Goal: Check status: Check status

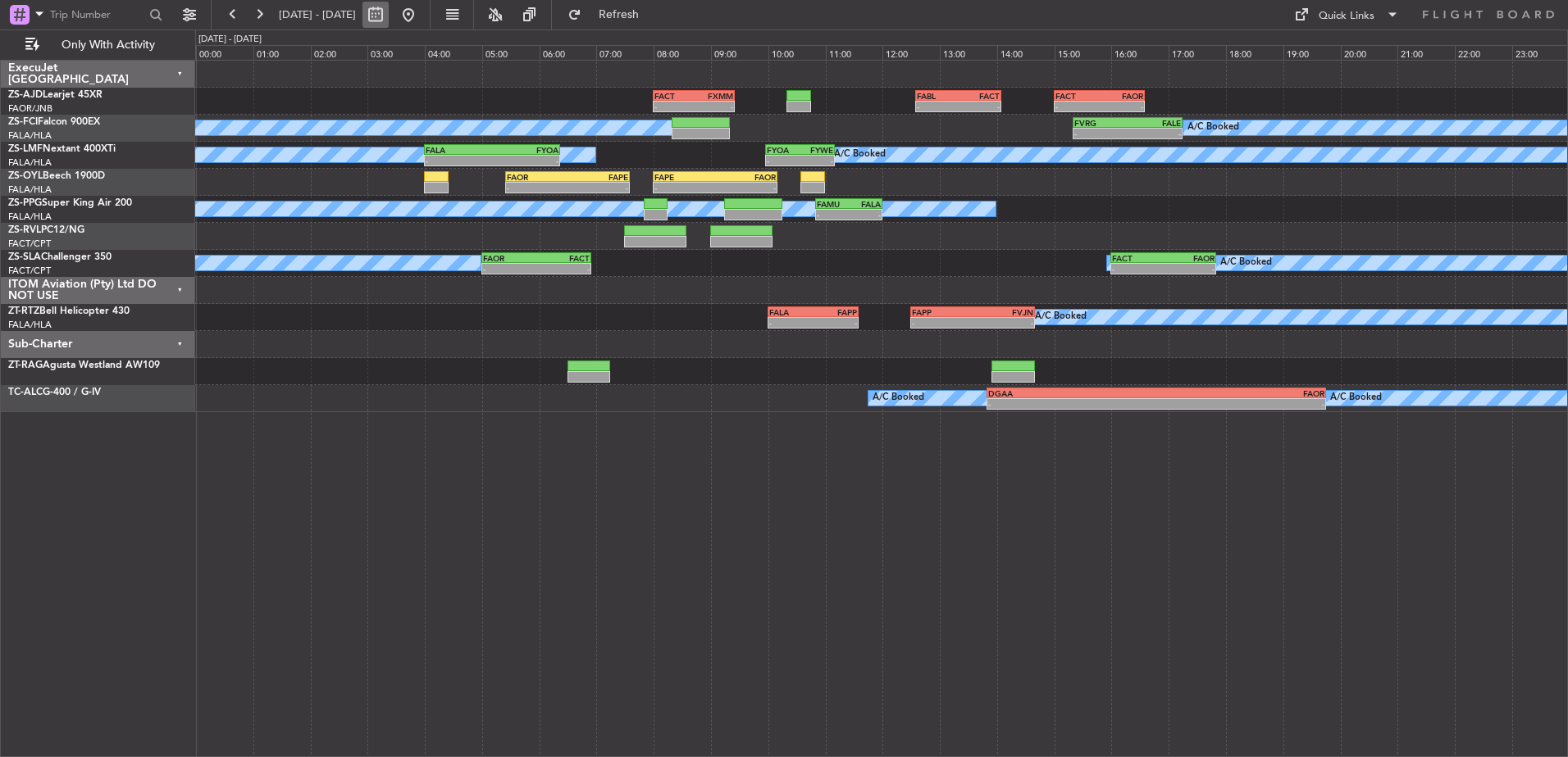
click at [389, 15] on button at bounding box center [376, 15] width 26 height 26
select select "10"
select select "2025"
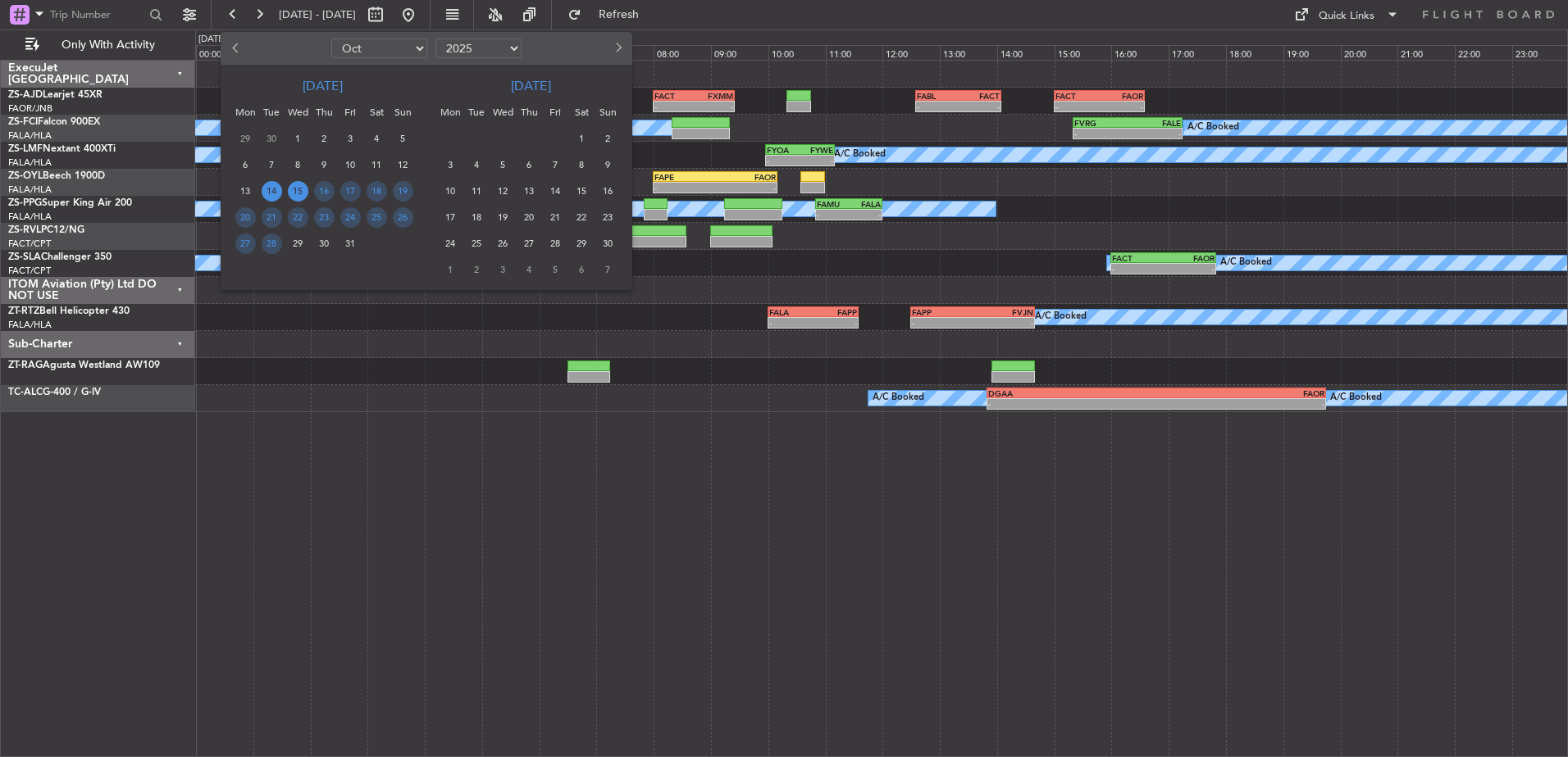
click at [302, 192] on span "15" at bounding box center [297, 191] width 21 height 21
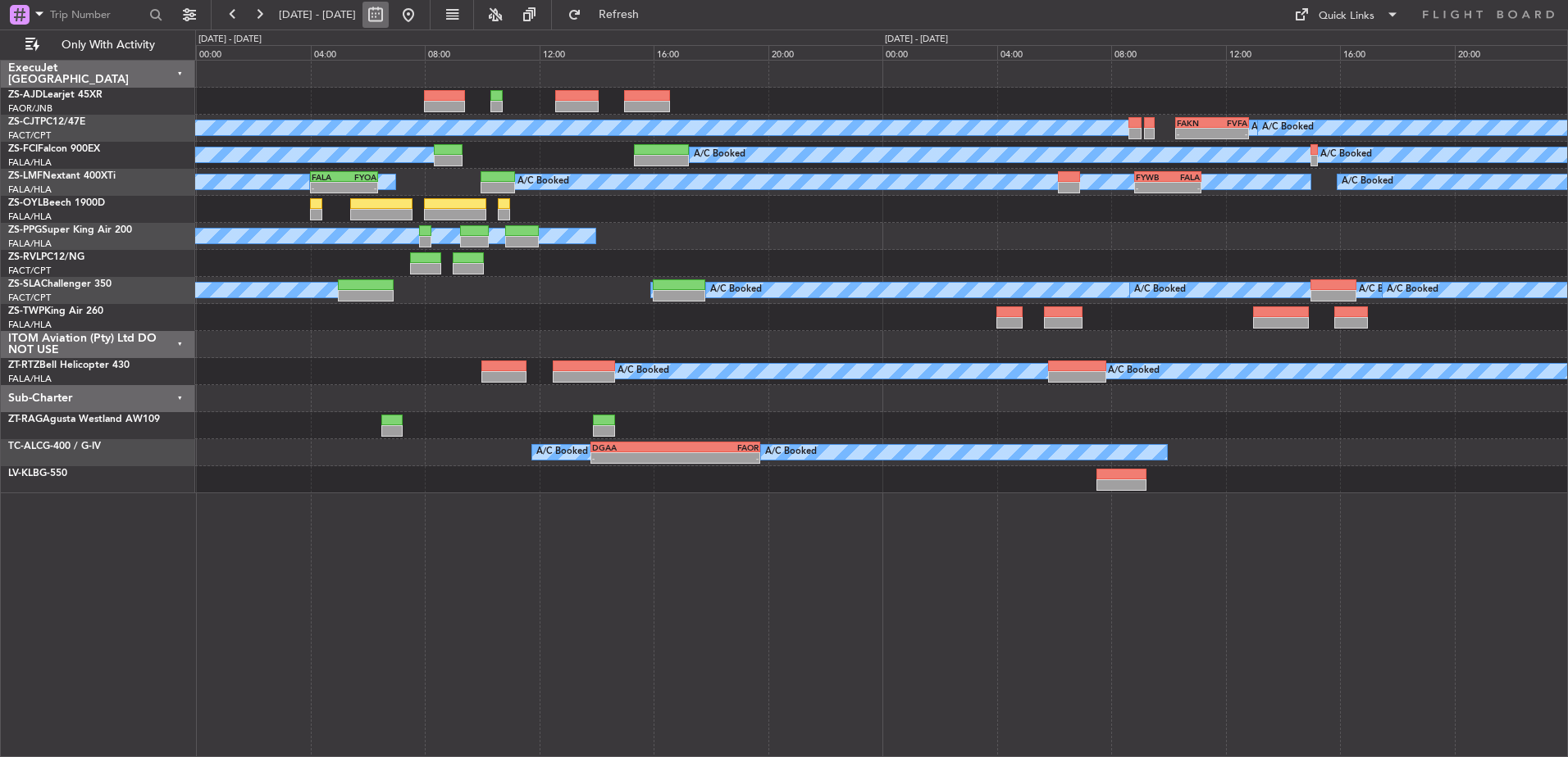
click at [389, 17] on button at bounding box center [376, 15] width 26 height 26
select select "10"
select select "2025"
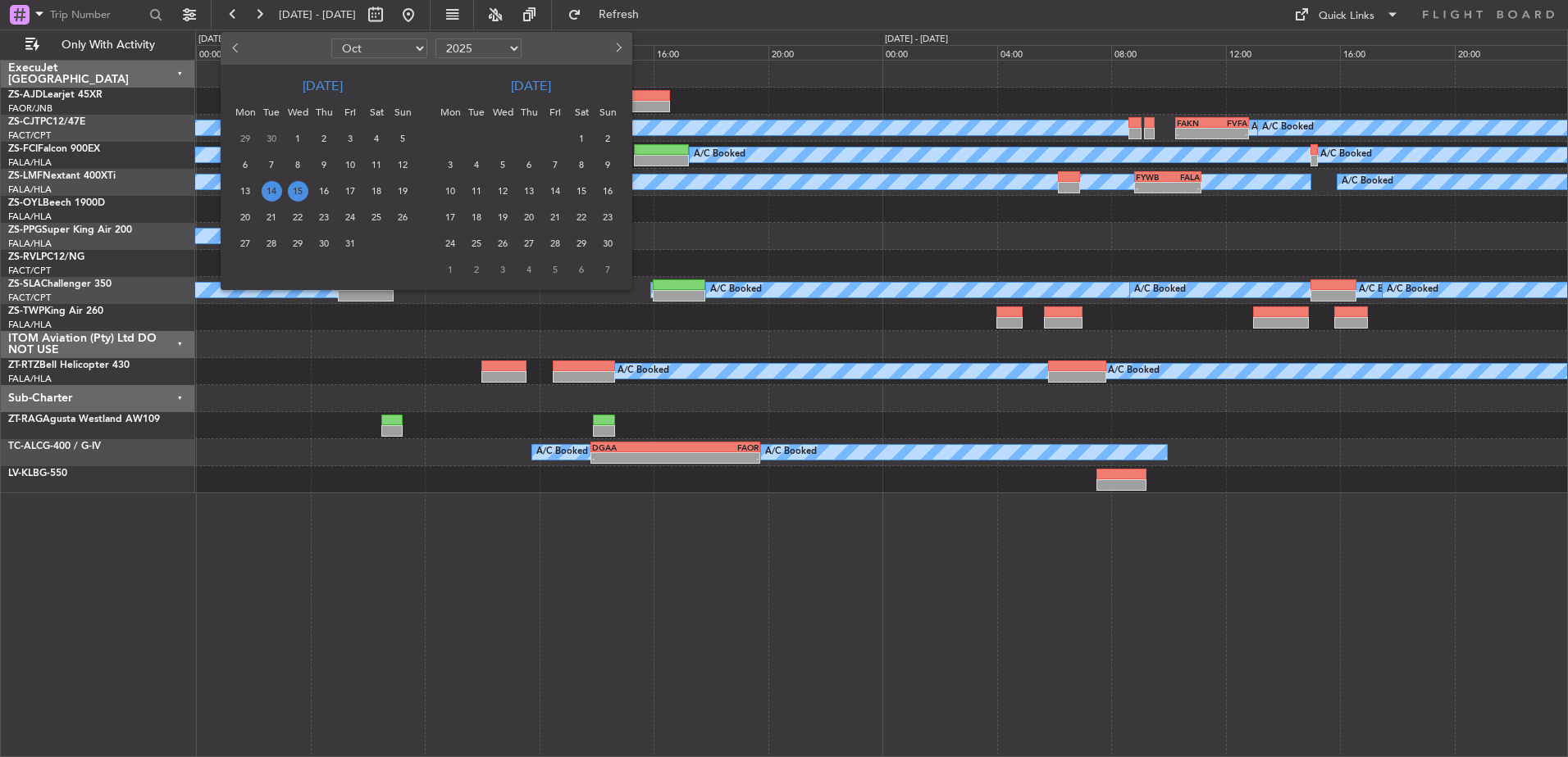
click at [295, 187] on span "15" at bounding box center [297, 191] width 21 height 21
click at [299, 187] on span "15" at bounding box center [297, 191] width 21 height 21
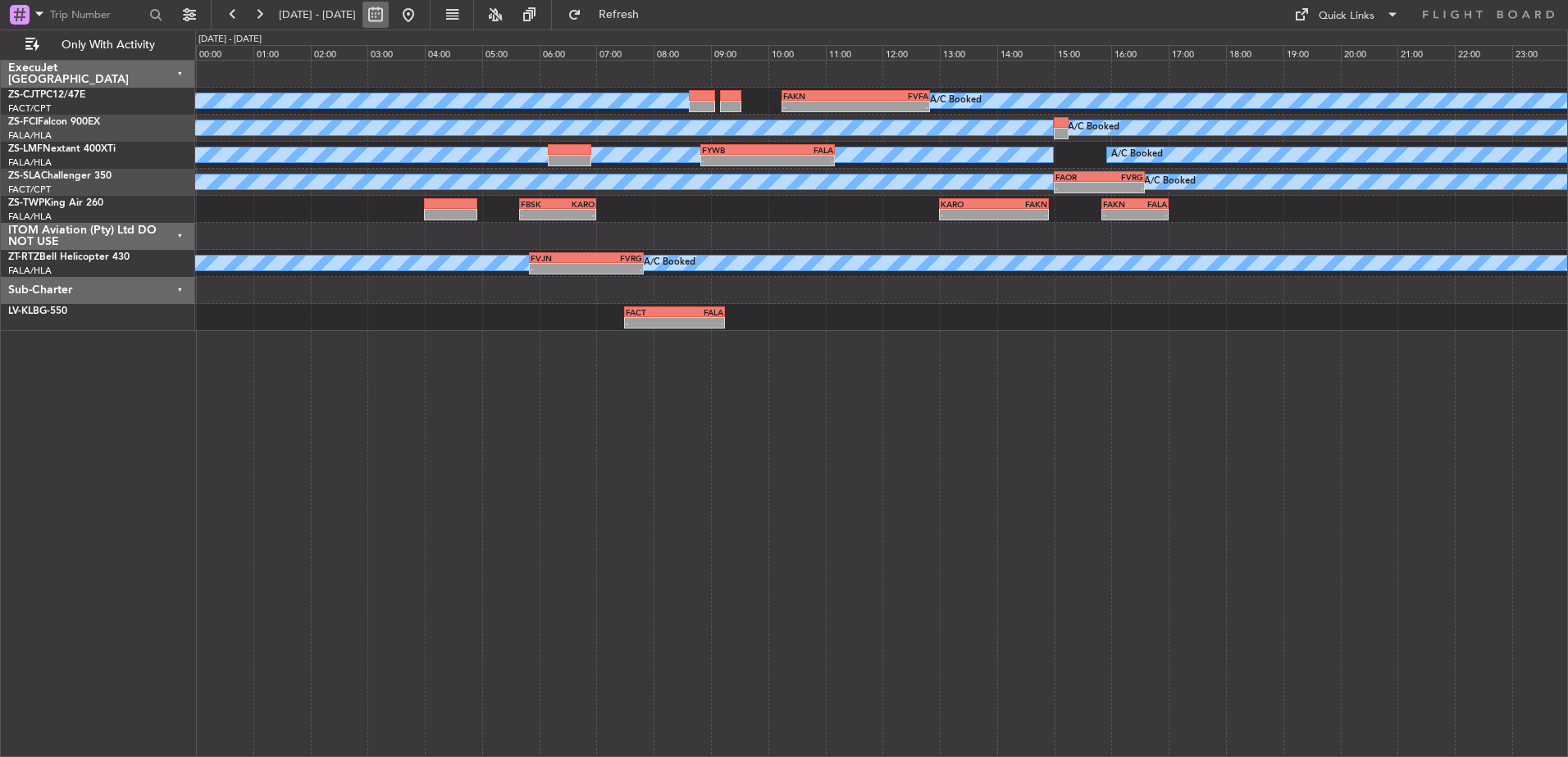
click at [389, 14] on button at bounding box center [376, 15] width 26 height 26
select select "10"
select select "2025"
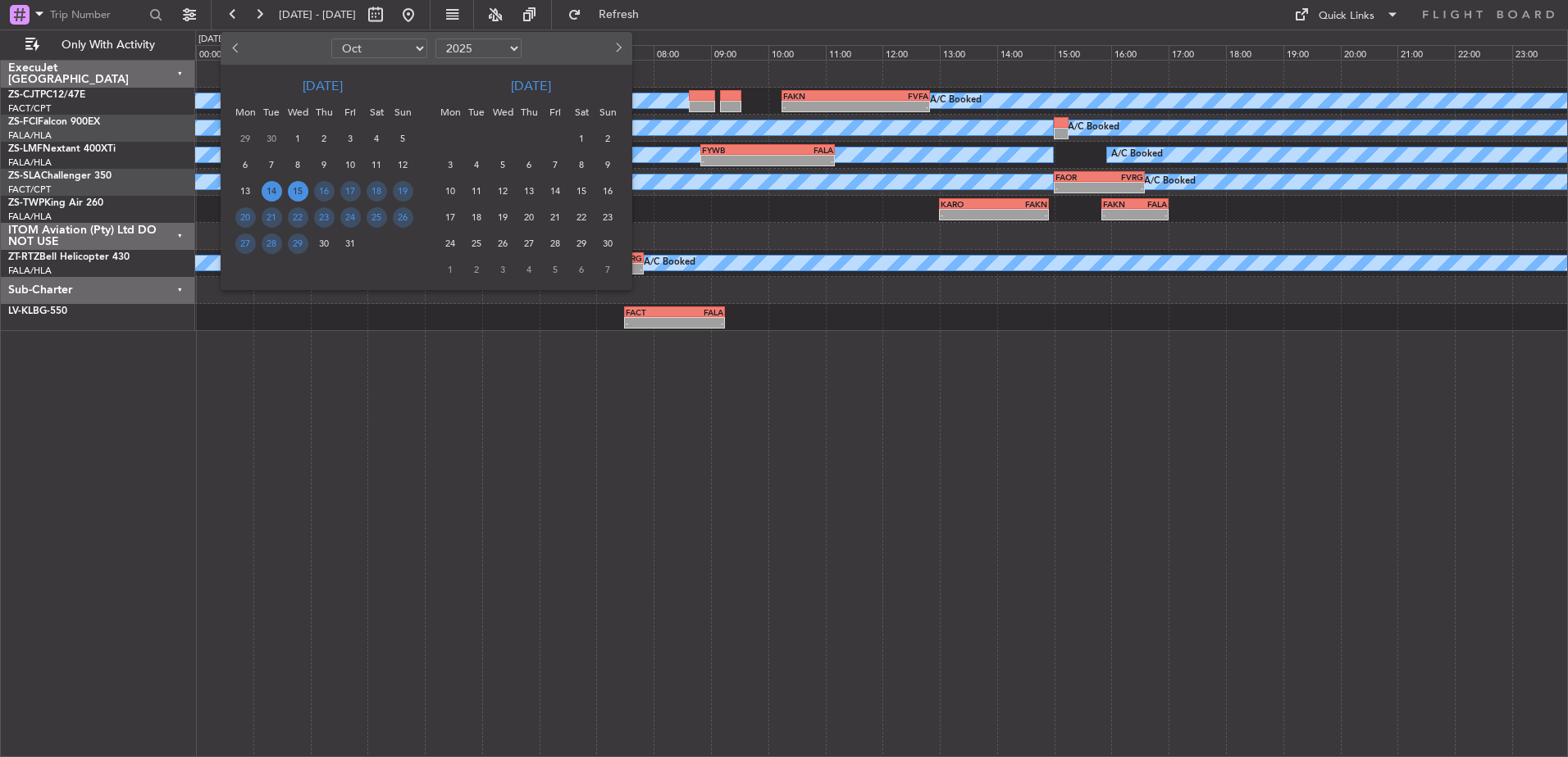
click at [274, 188] on span "14" at bounding box center [272, 191] width 21 height 21
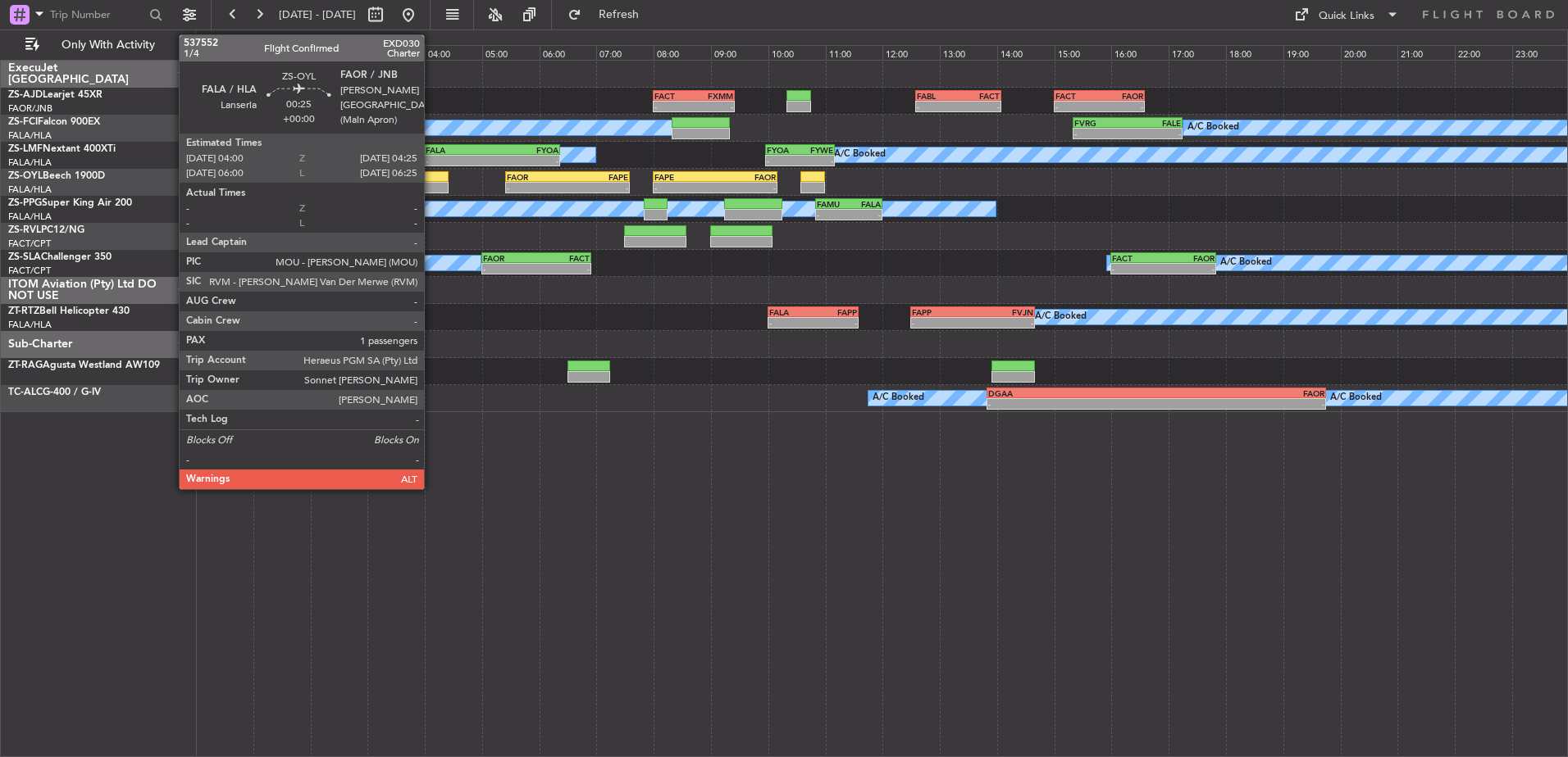
click at [431, 177] on div at bounding box center [436, 177] width 25 height 12
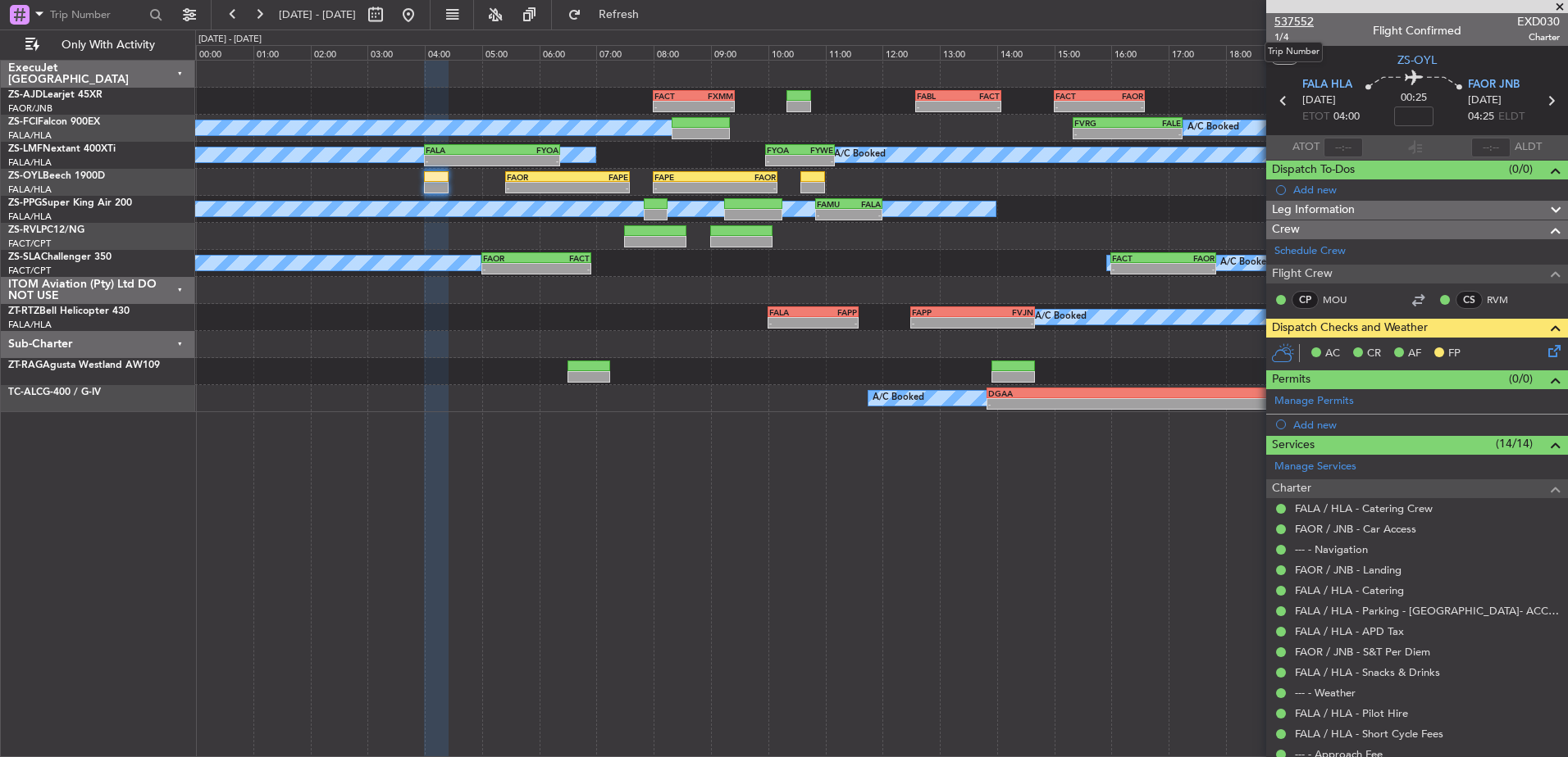
click at [1294, 17] on span "537552" at bounding box center [1294, 21] width 40 height 17
click at [1562, 6] on span at bounding box center [1559, 7] width 17 height 15
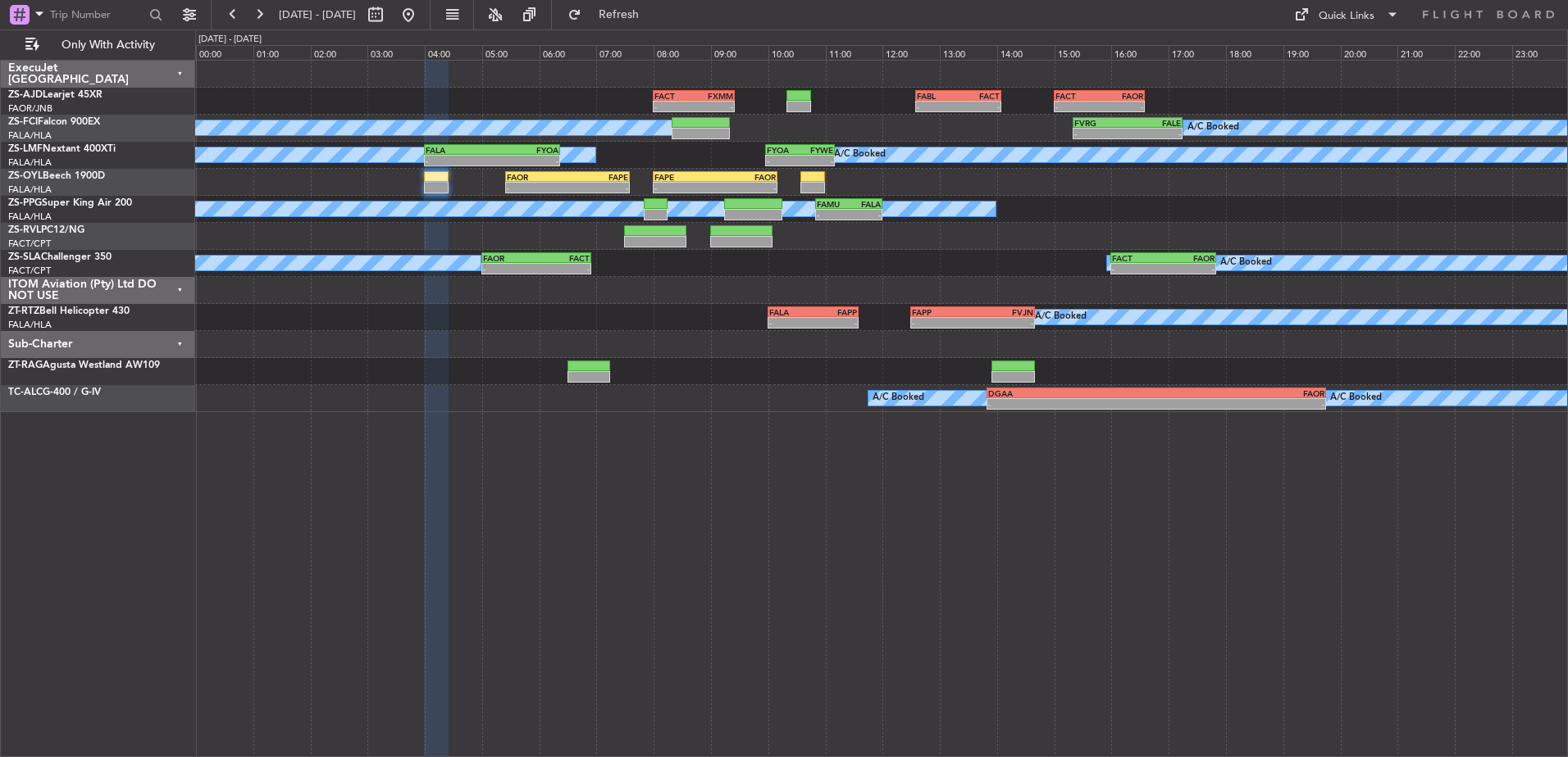
type input "0"
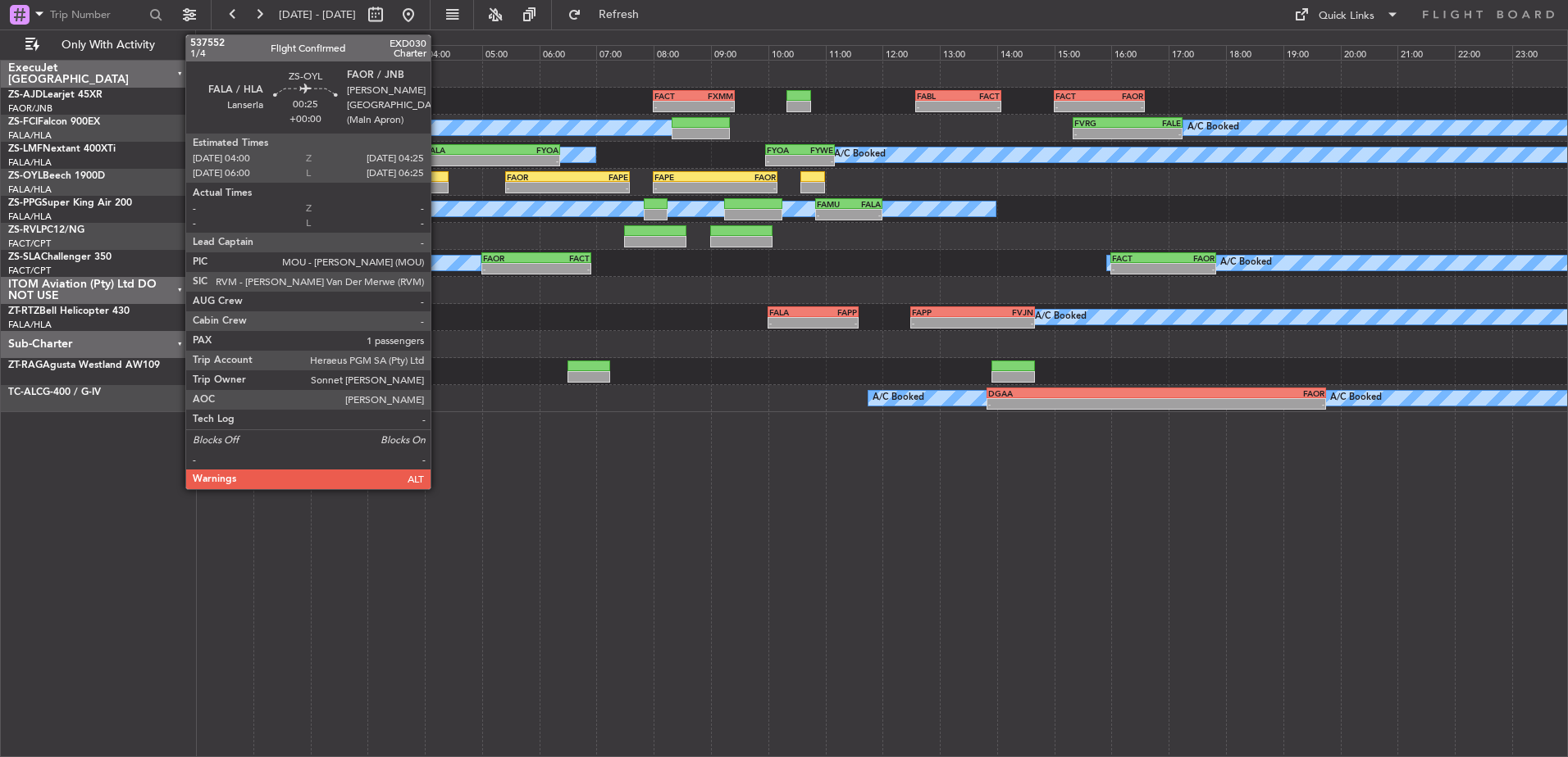
click at [438, 184] on div at bounding box center [436, 188] width 25 height 12
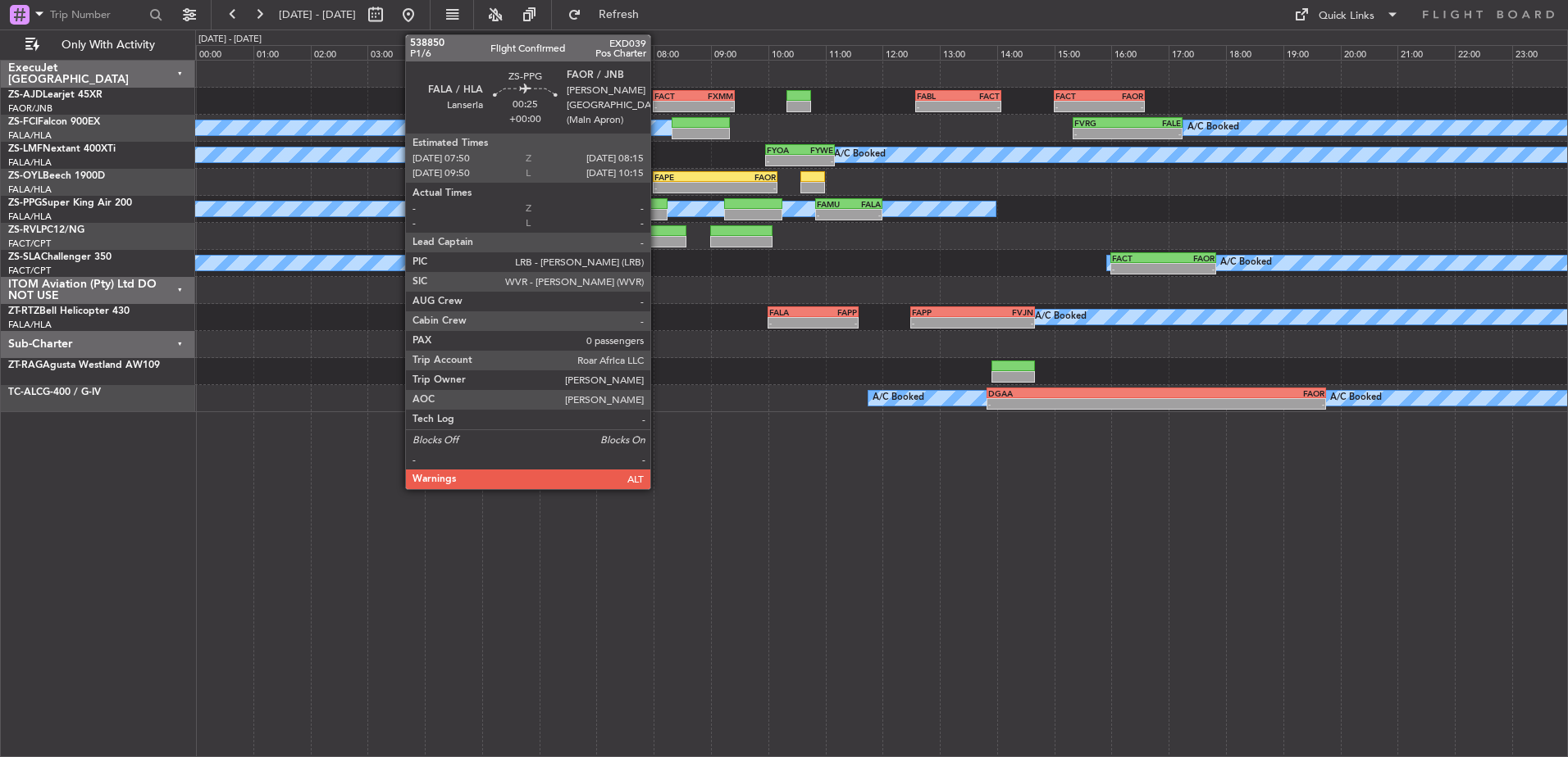
click at [658, 210] on div at bounding box center [655, 215] width 25 height 12
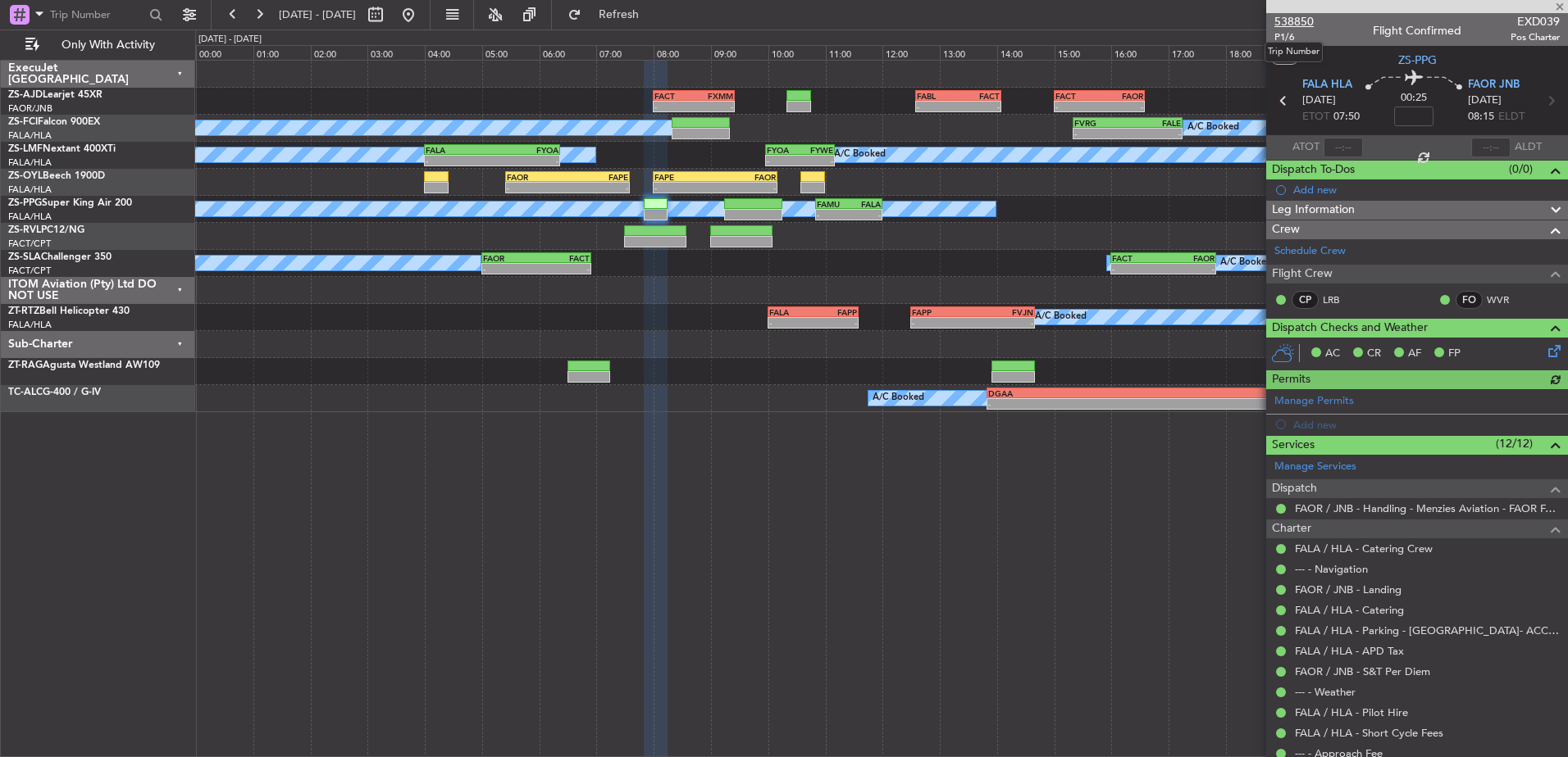
click at [1295, 20] on span "538850" at bounding box center [1294, 21] width 40 height 17
click at [1560, 6] on span at bounding box center [1559, 7] width 17 height 15
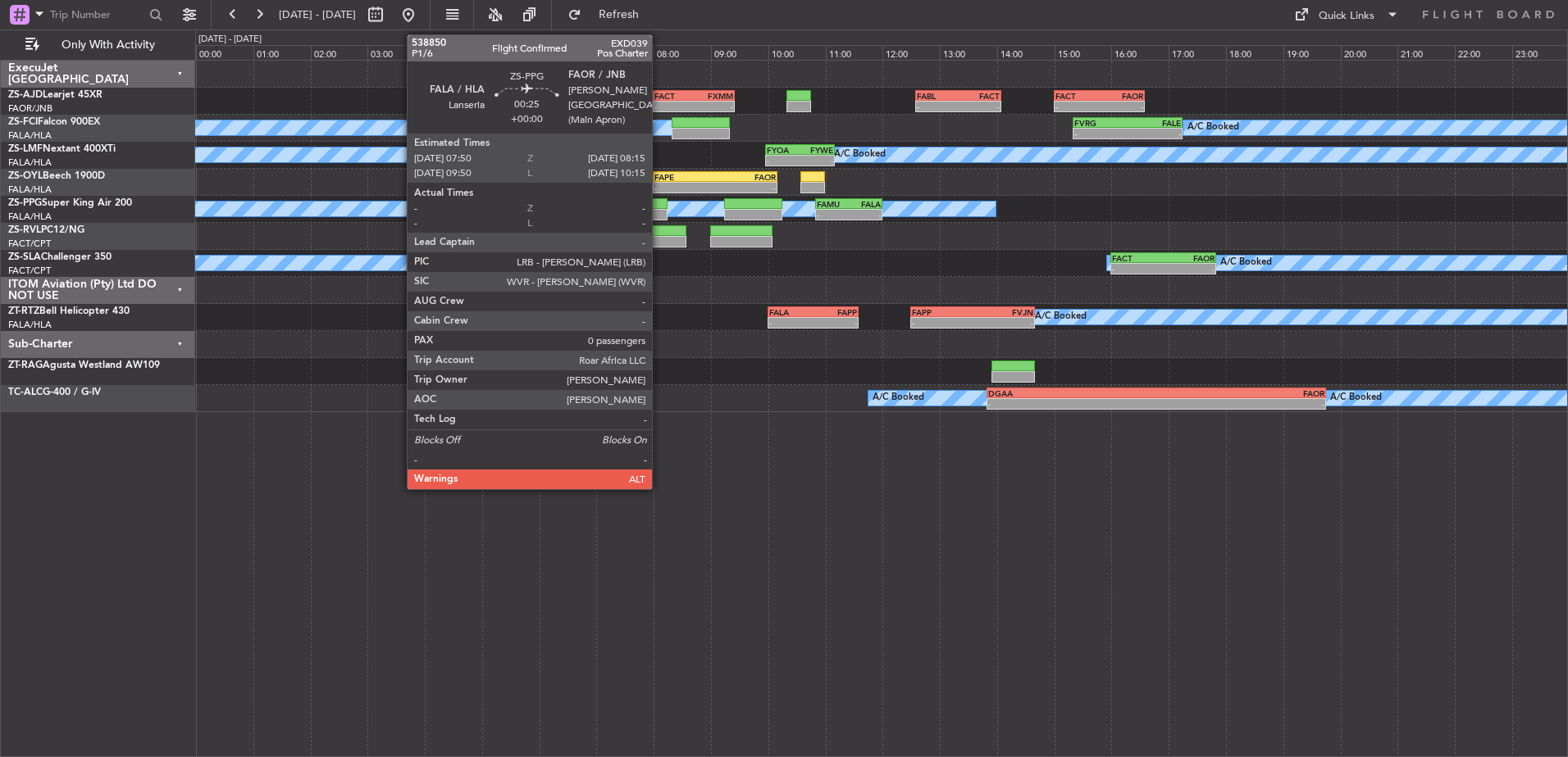
click at [659, 211] on div at bounding box center [655, 215] width 25 height 12
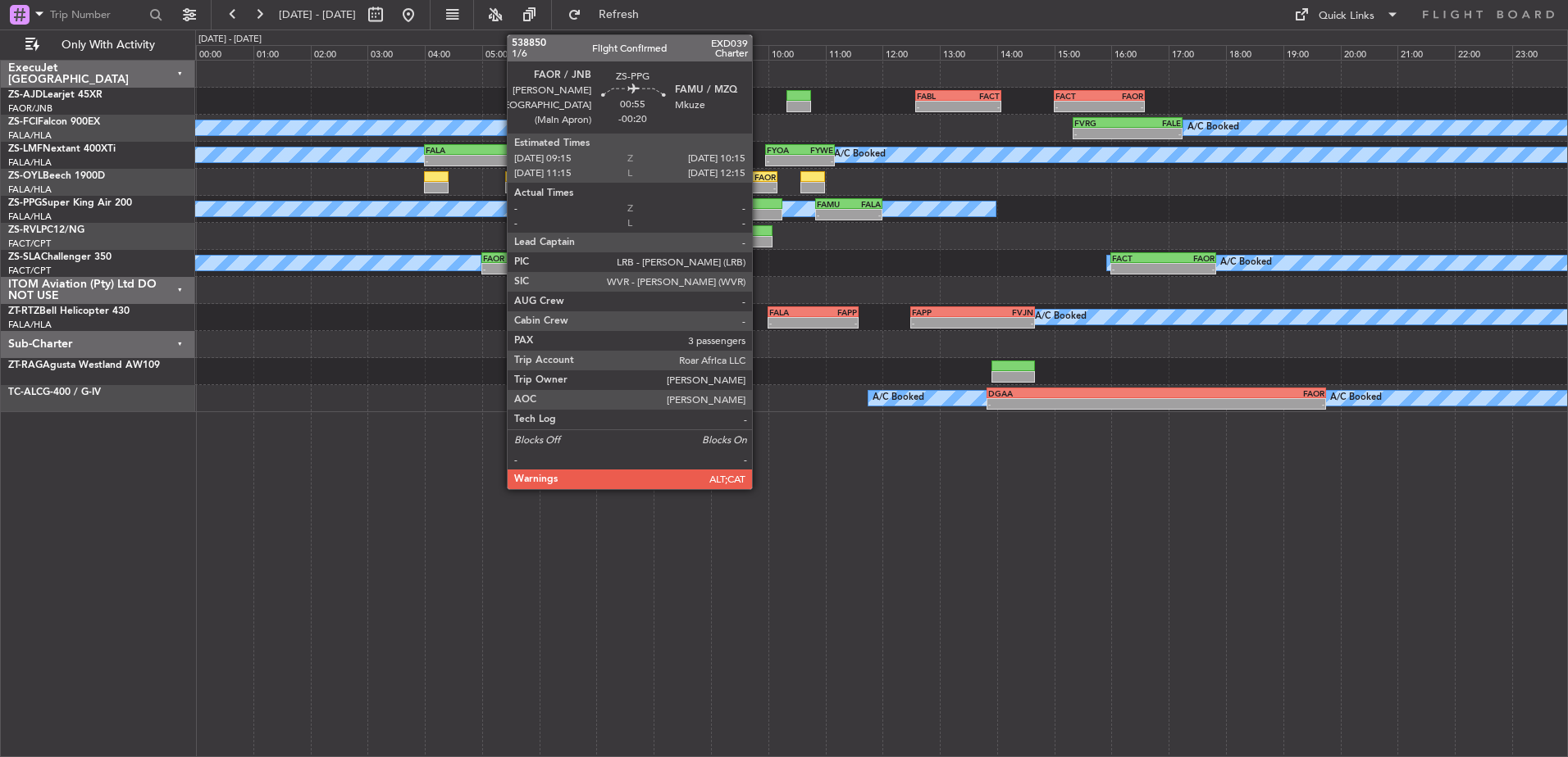
click at [759, 210] on div at bounding box center [753, 215] width 57 height 12
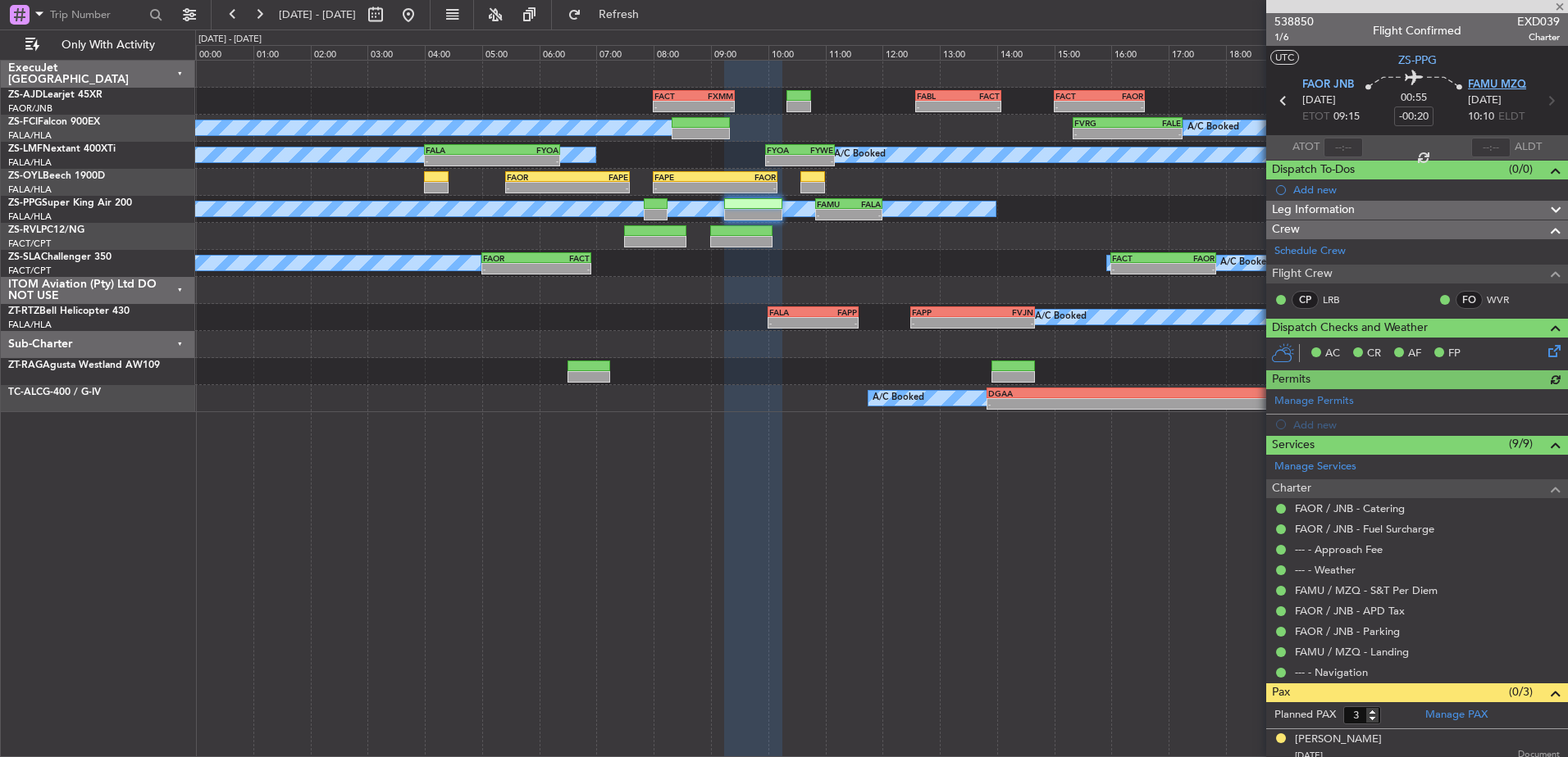
click at [1494, 83] on span "FAMU MZQ" at bounding box center [1497, 85] width 58 height 17
click at [1563, 2] on span at bounding box center [1559, 7] width 17 height 15
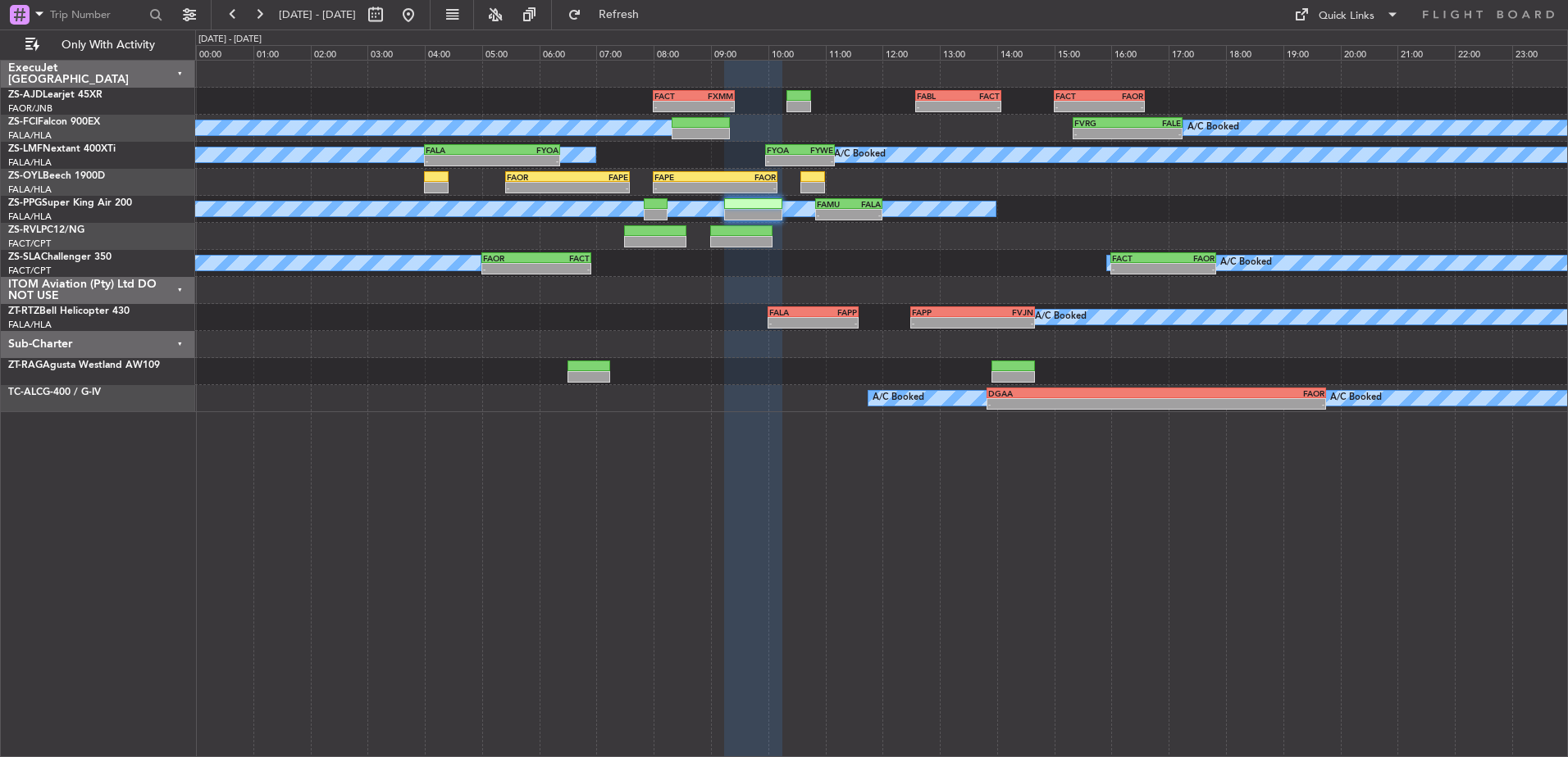
click at [686, 34] on div "0 0 00:00 01:00 02:00 03:00 04:00 05:00 06:00 [DATE] - [DATE] 07:00 08:00 09:00…" at bounding box center [881, 46] width 1371 height 30
click at [733, 15] on div "[DATE] - [DATE] Refresh Quick Links Only With Activity" at bounding box center [784, 15] width 1568 height 30
click at [511, 601] on div "- - FACT 08:00 Z FXMM 09:25 Z - - FABL 12:35 Z FACT 14:05 Z - - FACT 15:00 Z FA…" at bounding box center [881, 408] width 1373 height 698
click at [629, 532] on div "- - FACT 08:00 Z FXMM 09:25 Z - - FABL 12:35 Z FACT 14:05 Z - - FACT 15:00 Z FA…" at bounding box center [881, 408] width 1373 height 698
